Goal: Transaction & Acquisition: Subscribe to service/newsletter

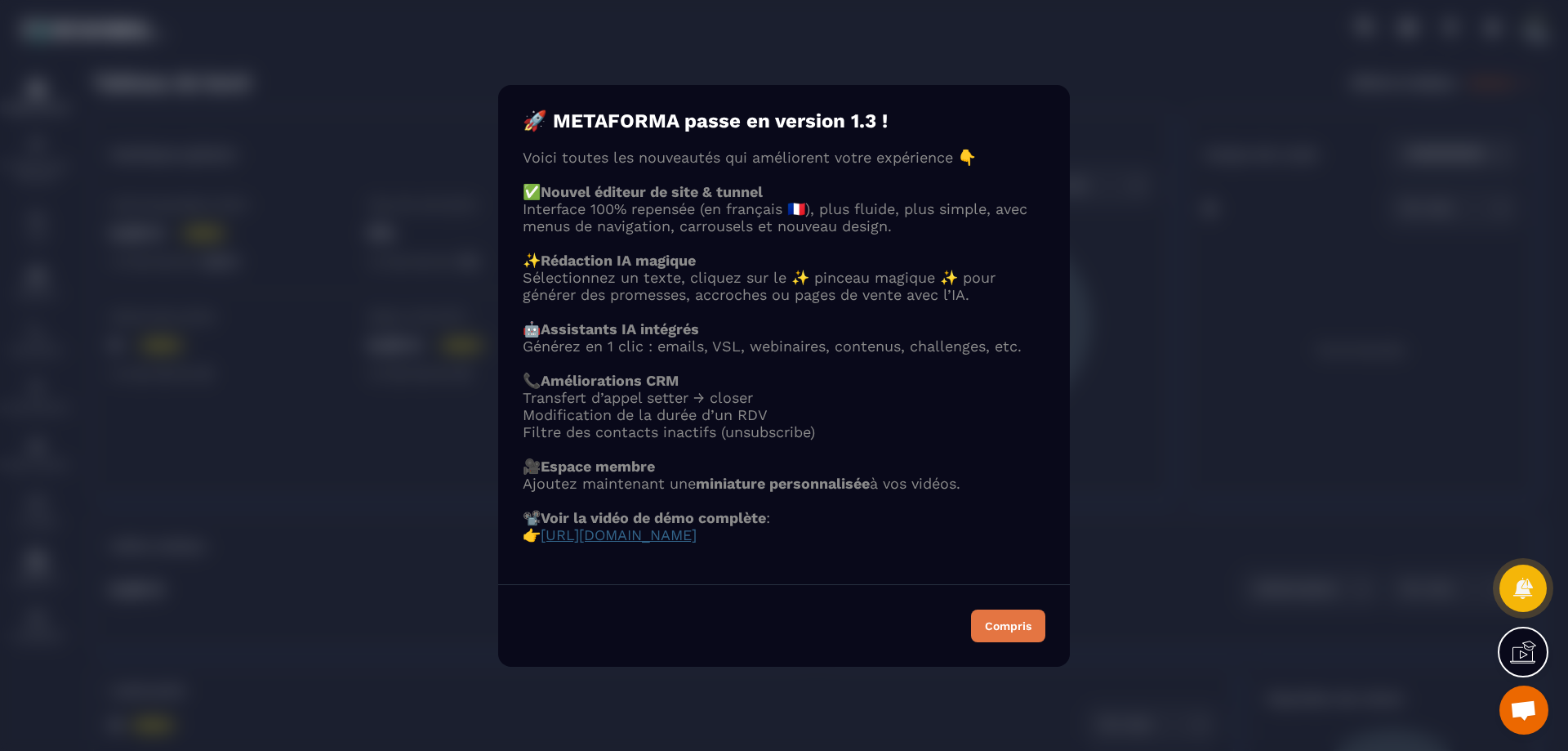
click at [999, 632] on div "Compris" at bounding box center [1008, 626] width 46 height 12
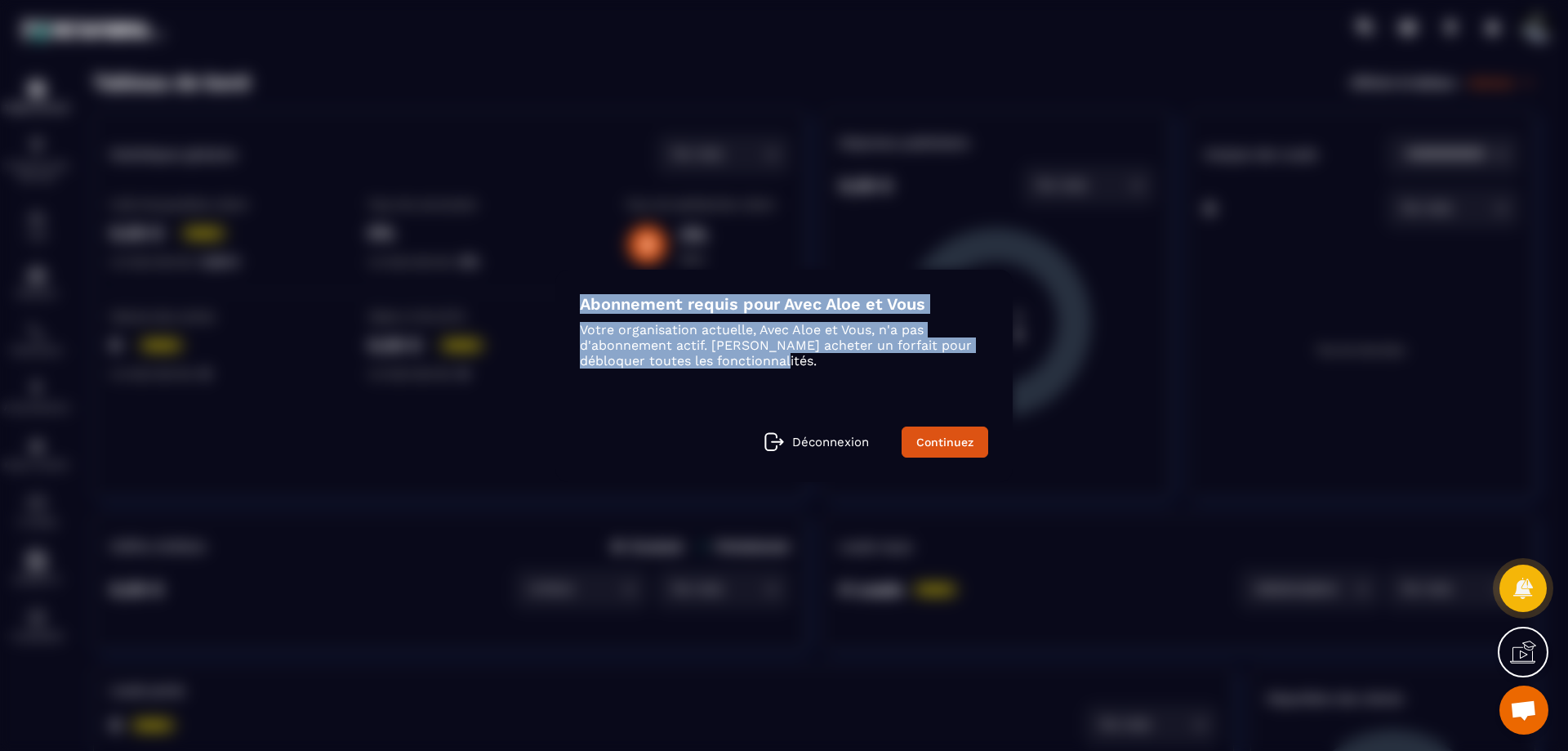
drag, startPoint x: 810, startPoint y: 370, endPoint x: 580, endPoint y: 313, distance: 237.0
click at [580, 313] on div "Abonnement requis pour Avec Aloe et Vous Votre organisation actuelle, Avec Aloe…" at bounding box center [784, 376] width 458 height 213
copy div "Abonnement requis pour Avec Aloe et Vous Votre organisation actuelle, Avec Aloe…"
click at [923, 436] on link "Continuez" at bounding box center [945, 442] width 87 height 31
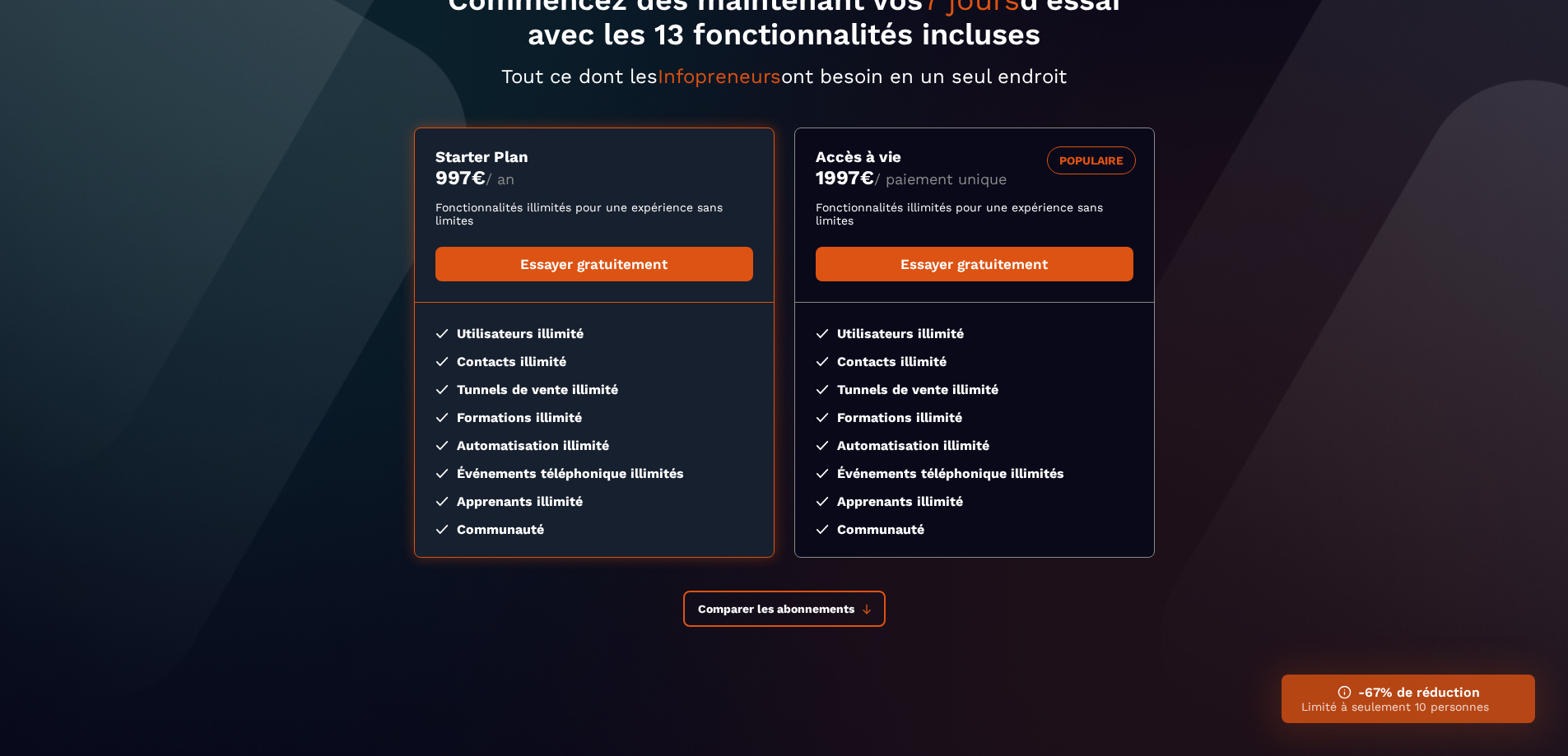
scroll to position [143, 0]
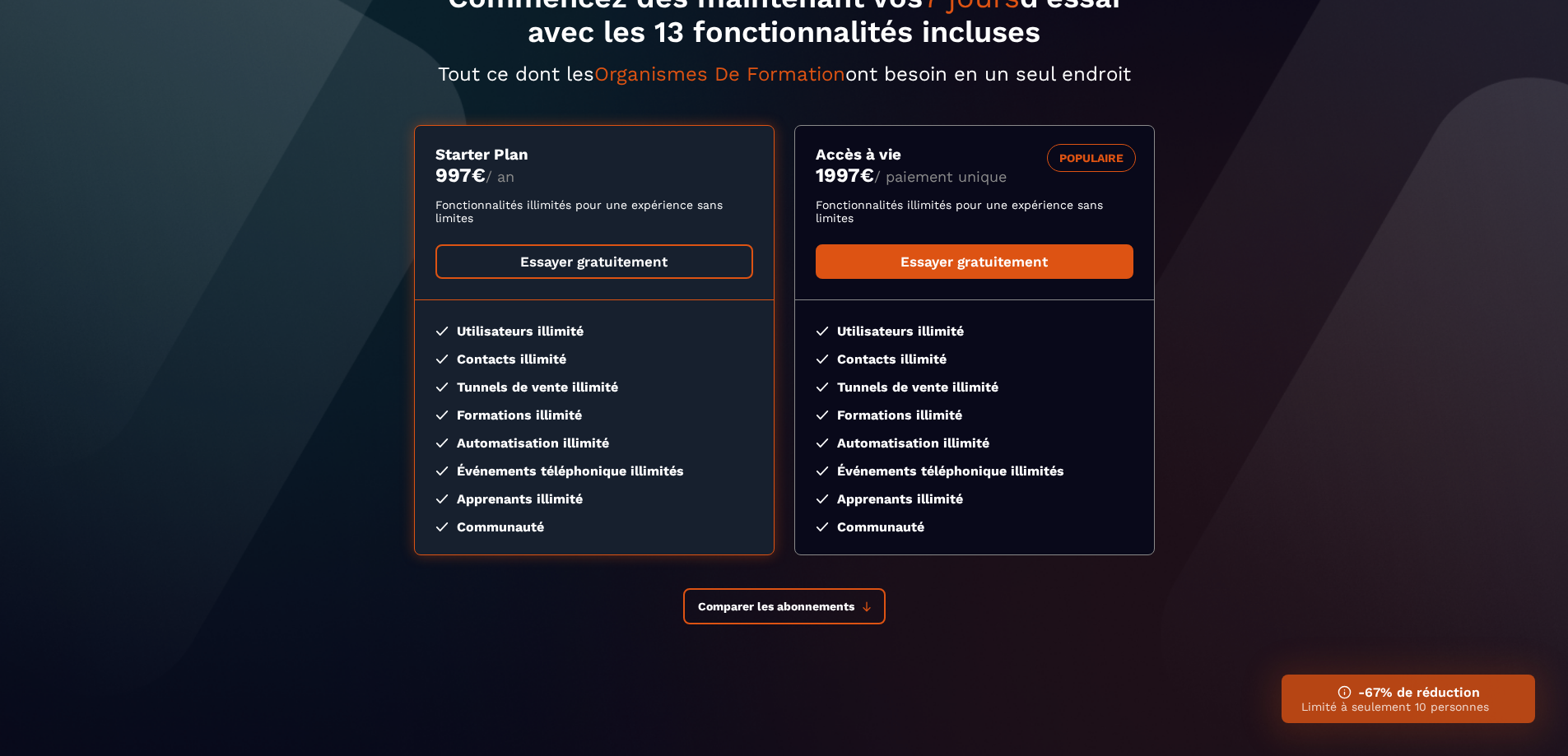
click at [594, 257] on link "Essayer gratuitement" at bounding box center [593, 261] width 317 height 35
